Goal: Information Seeking & Learning: Learn about a topic

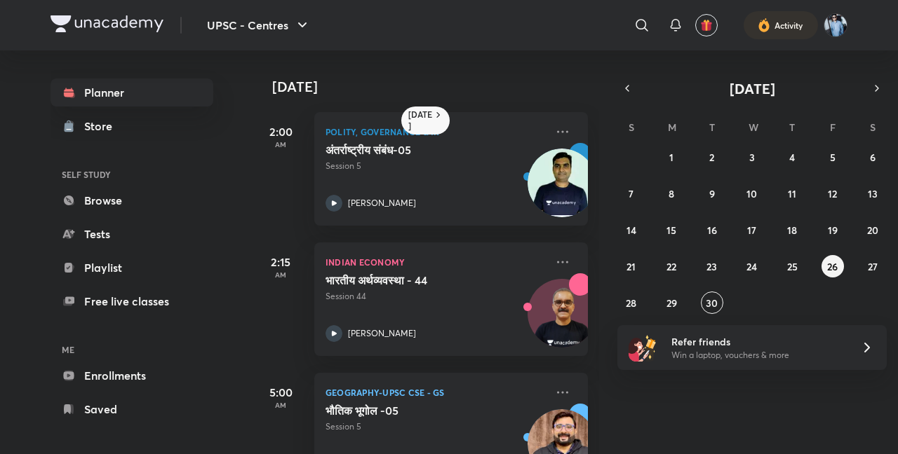
click at [880, 262] on button "27" at bounding box center [872, 266] width 22 height 22
click at [631, 302] on abbr "28" at bounding box center [630, 303] width 11 height 13
click at [550, 194] on img at bounding box center [561, 183] width 69 height 69
